Goal: Task Accomplishment & Management: Use online tool/utility

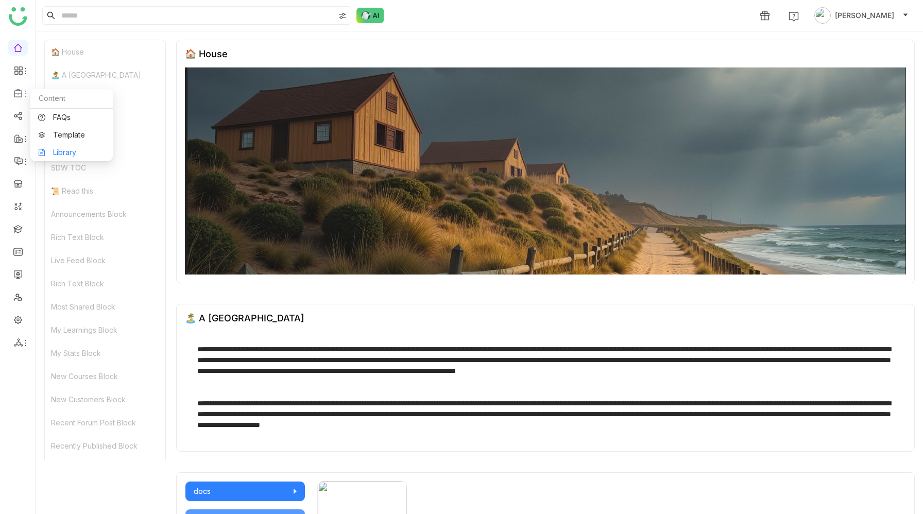
click at [61, 150] on link "Library" at bounding box center [71, 152] width 67 height 7
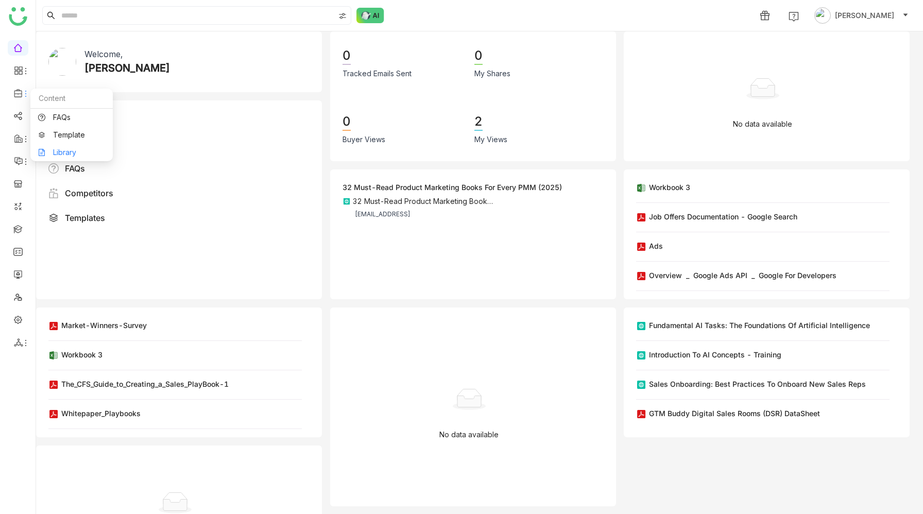
click at [56, 152] on link "Library" at bounding box center [71, 152] width 67 height 7
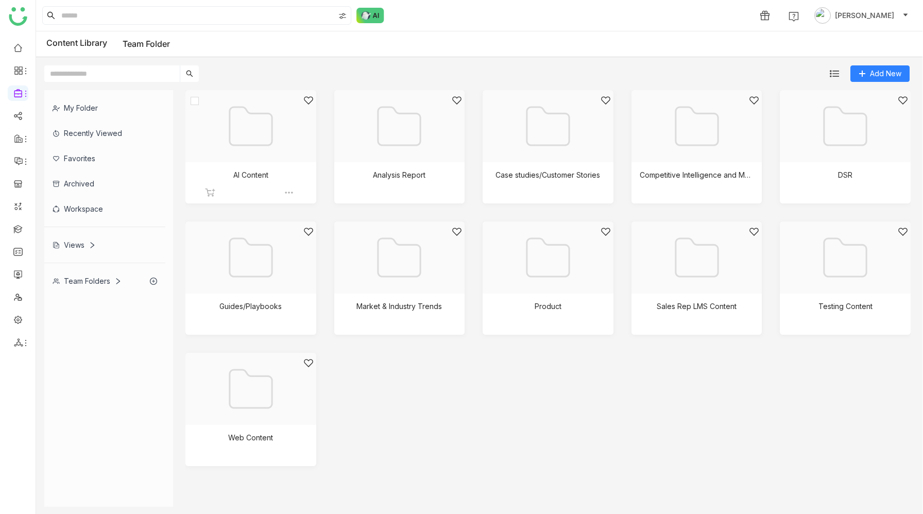
click at [244, 159] on div at bounding box center [247, 139] width 113 height 88
click at [369, 128] on div at bounding box center [395, 139] width 113 height 88
click at [535, 156] on div at bounding box center [544, 139] width 113 height 88
click at [698, 154] on div at bounding box center [693, 139] width 113 height 88
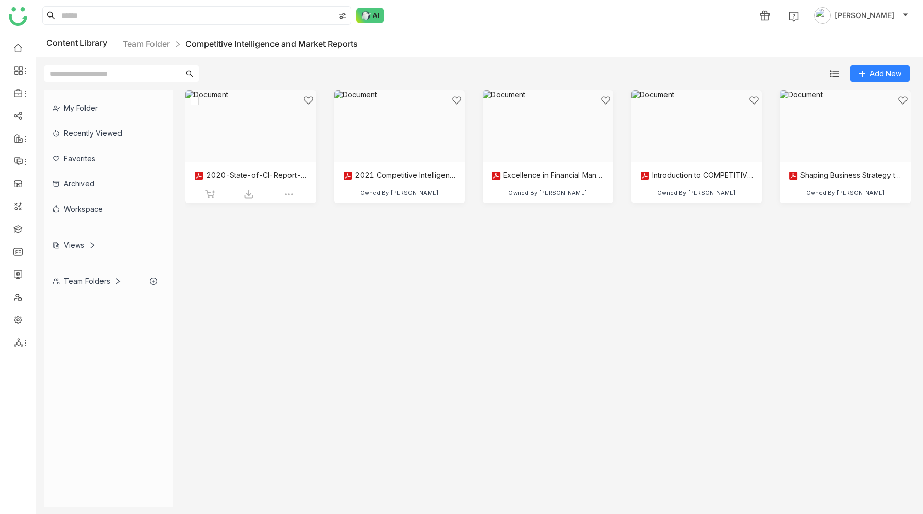
click at [260, 137] on div at bounding box center [247, 139] width 113 height 88
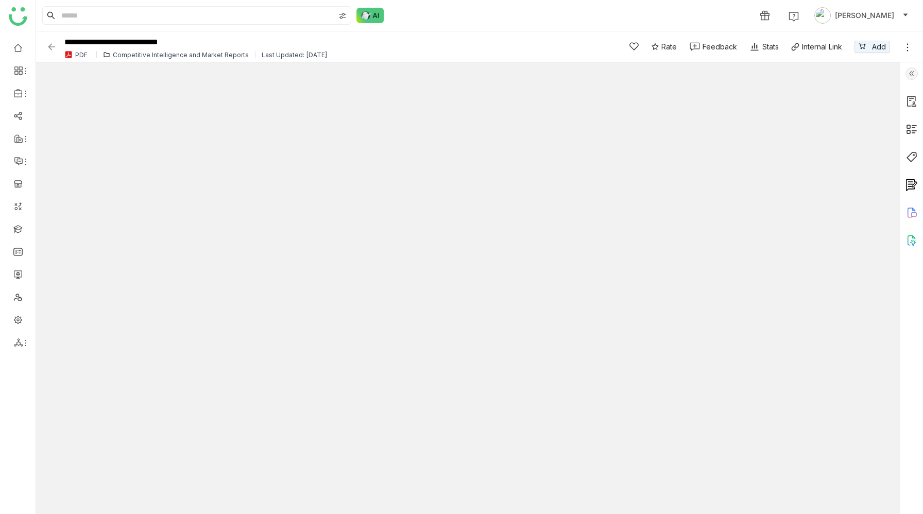
type input "*"
click at [911, 69] on img at bounding box center [912, 73] width 12 height 12
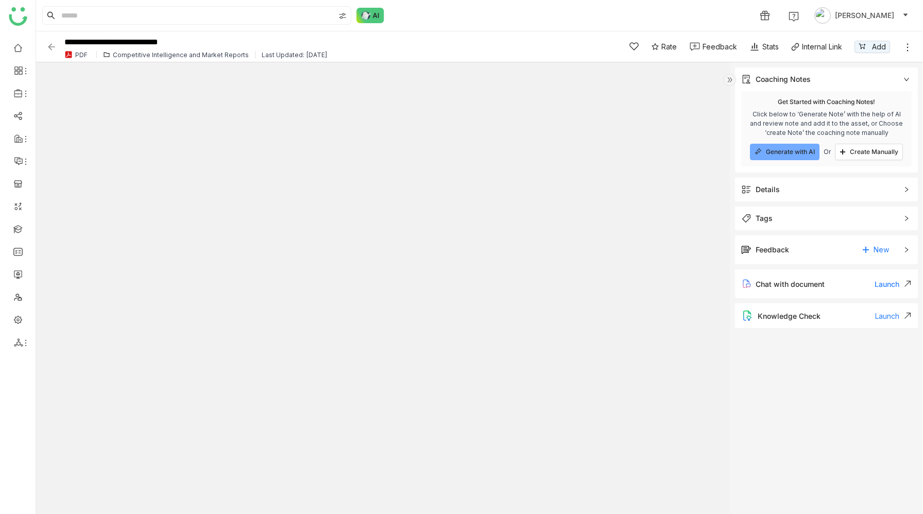
click at [830, 182] on div "Details" at bounding box center [826, 190] width 183 height 24
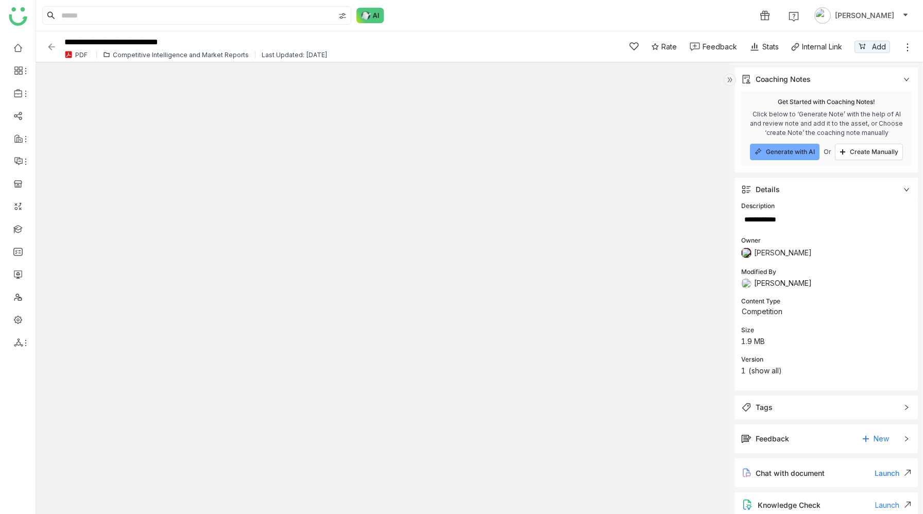
click at [831, 183] on div "Details" at bounding box center [826, 190] width 183 height 24
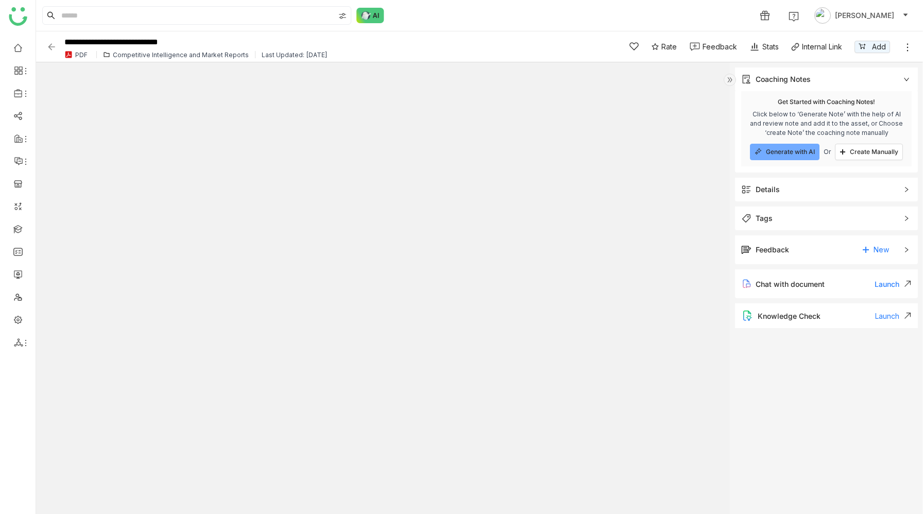
click at [825, 220] on span "Tags" at bounding box center [819, 218] width 156 height 11
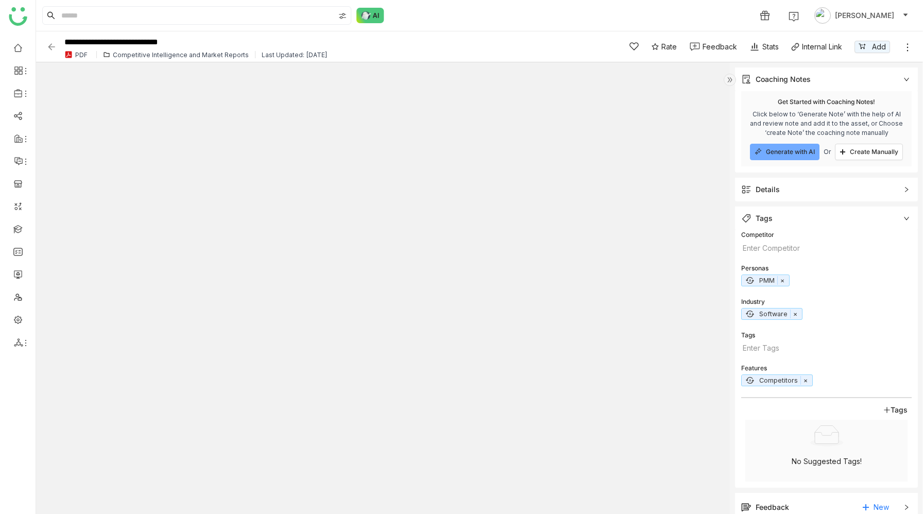
click at [825, 219] on span "Tags" at bounding box center [819, 218] width 156 height 11
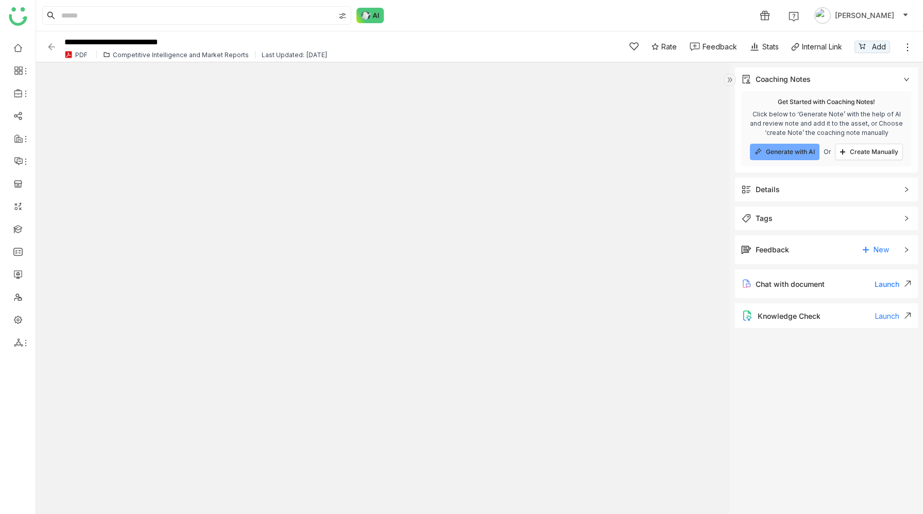
click at [884, 313] on div "Launch" at bounding box center [893, 316] width 37 height 9
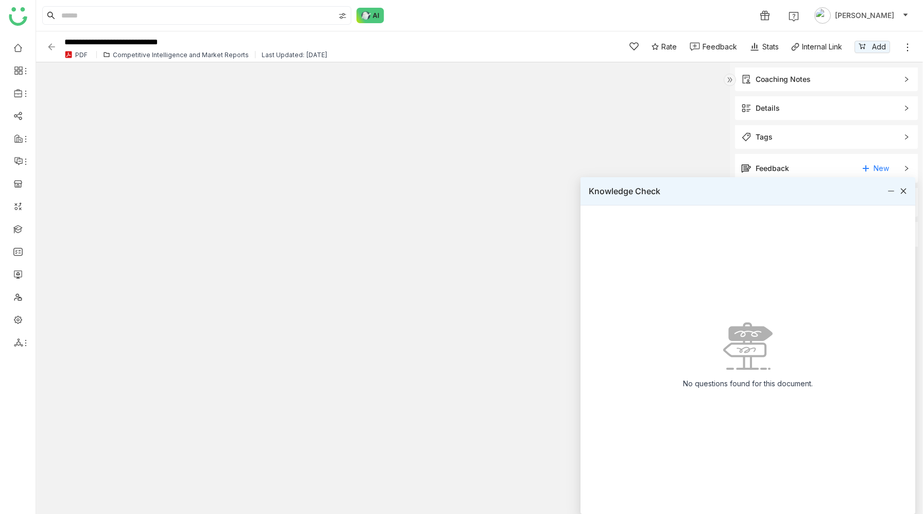
click at [905, 191] on icon at bounding box center [903, 191] width 7 height 7
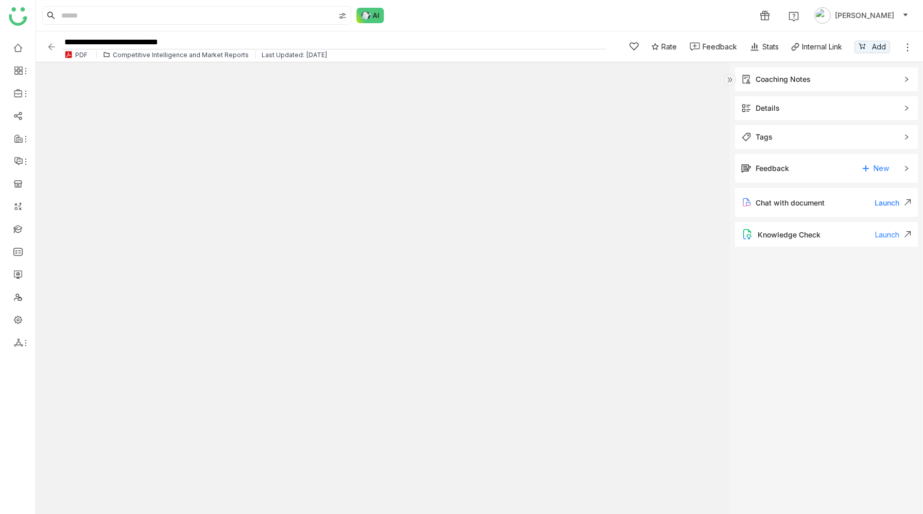
click at [295, 47] on input "**********" at bounding box center [334, 43] width 545 height 14
type input "**********"
click at [497, 12] on div "1 [PERSON_NAME]" at bounding box center [479, 15] width 887 height 31
click at [791, 77] on div "Coaching Notes" at bounding box center [783, 79] width 55 height 11
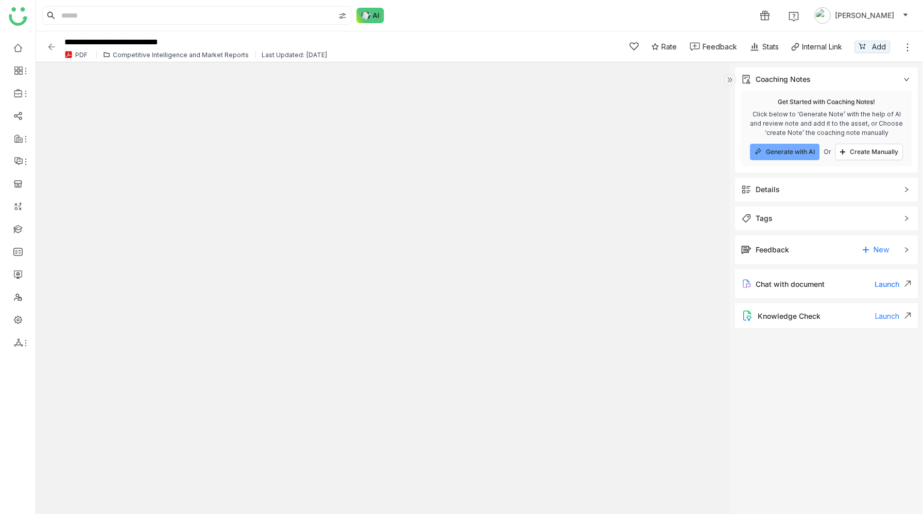
click at [793, 151] on span "Generate with AI" at bounding box center [790, 152] width 49 height 8
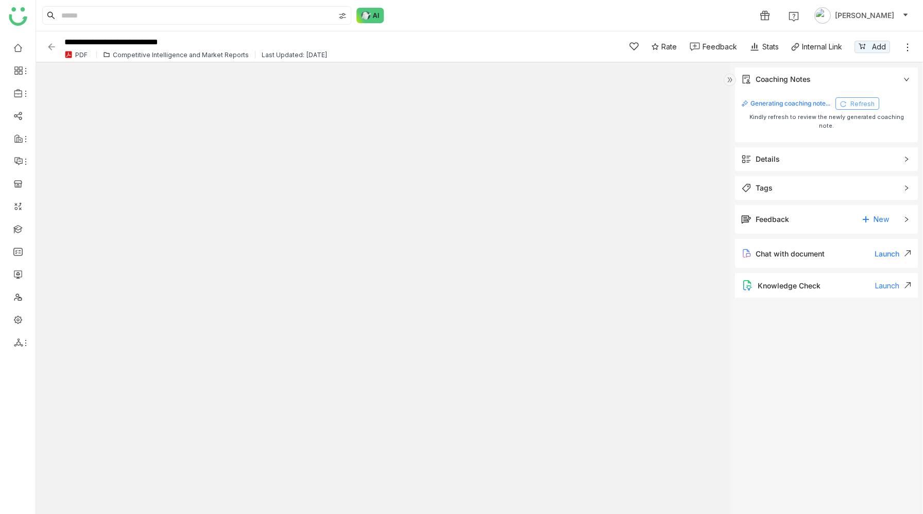
click at [859, 99] on button "Refresh" at bounding box center [858, 103] width 44 height 12
click at [53, 48] on img at bounding box center [51, 47] width 10 height 10
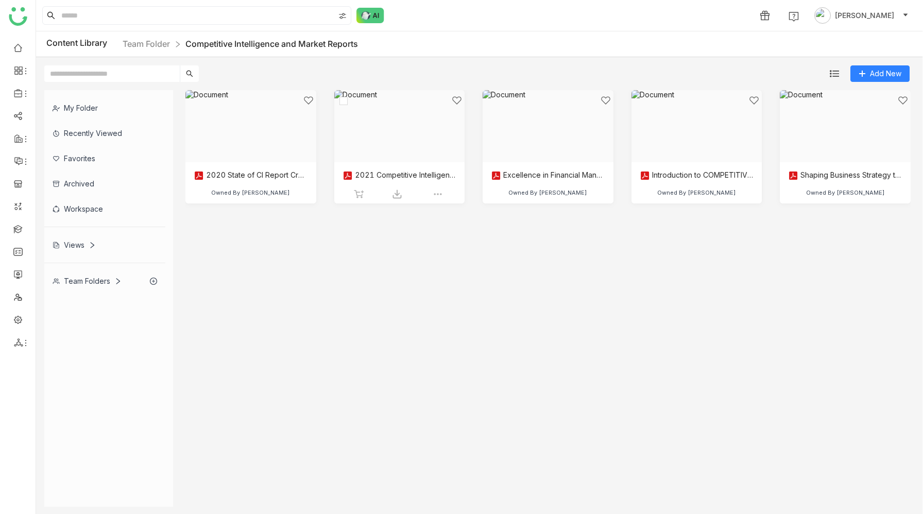
click at [392, 143] on div at bounding box center [395, 139] width 113 height 88
click at [257, 144] on div at bounding box center [247, 139] width 113 height 88
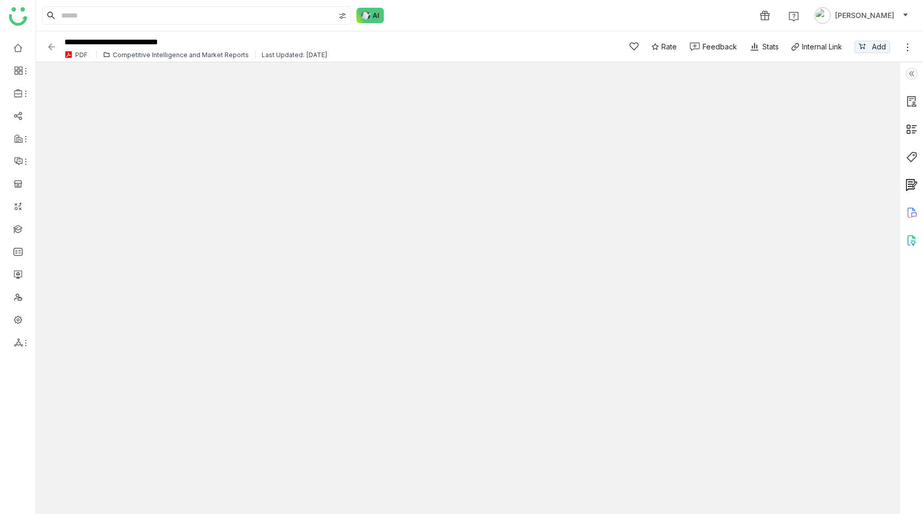
click at [909, 72] on img at bounding box center [912, 73] width 12 height 12
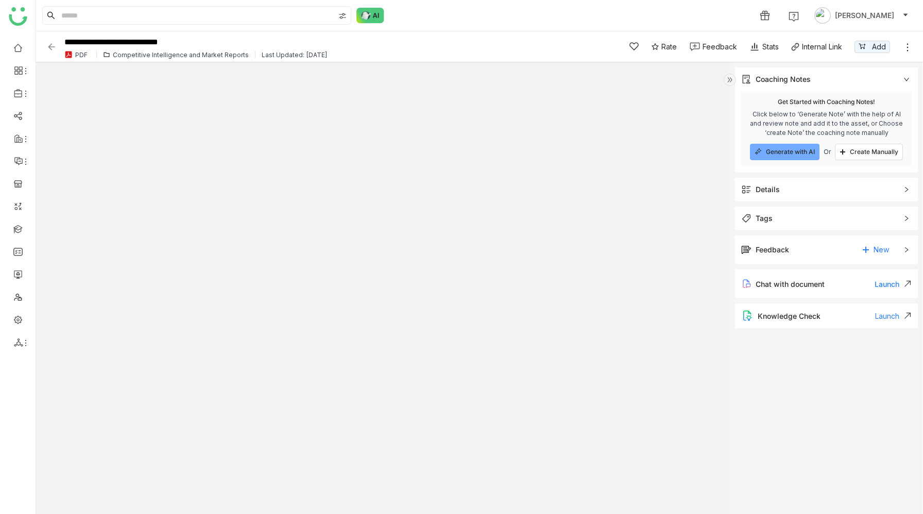
click at [787, 148] on span "Generate with AI" at bounding box center [790, 152] width 49 height 8
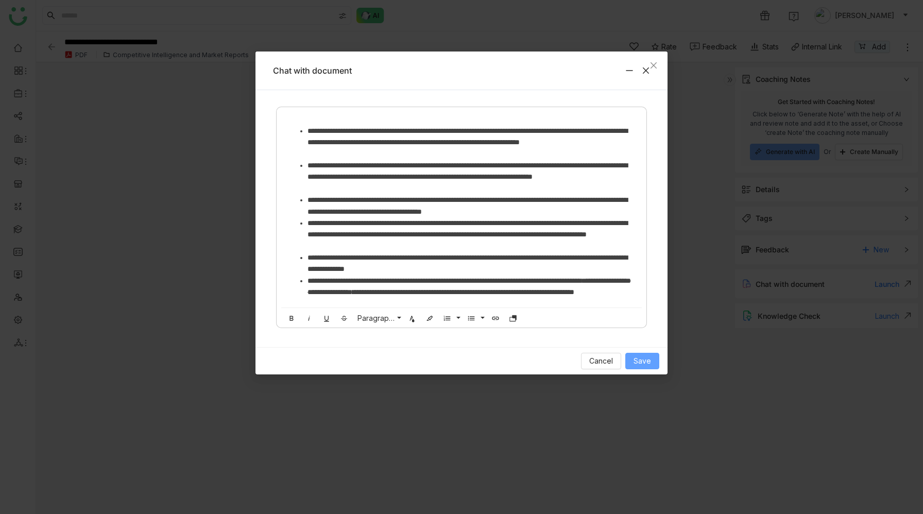
click at [646, 357] on span "Save" at bounding box center [643, 360] width 18 height 11
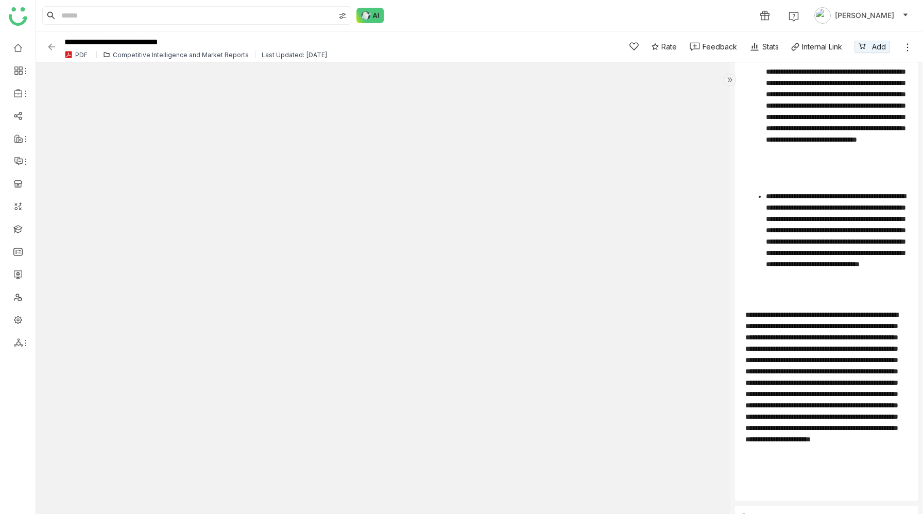
scroll to position [1299, 0]
